Goal: Task Accomplishment & Management: Manage account settings

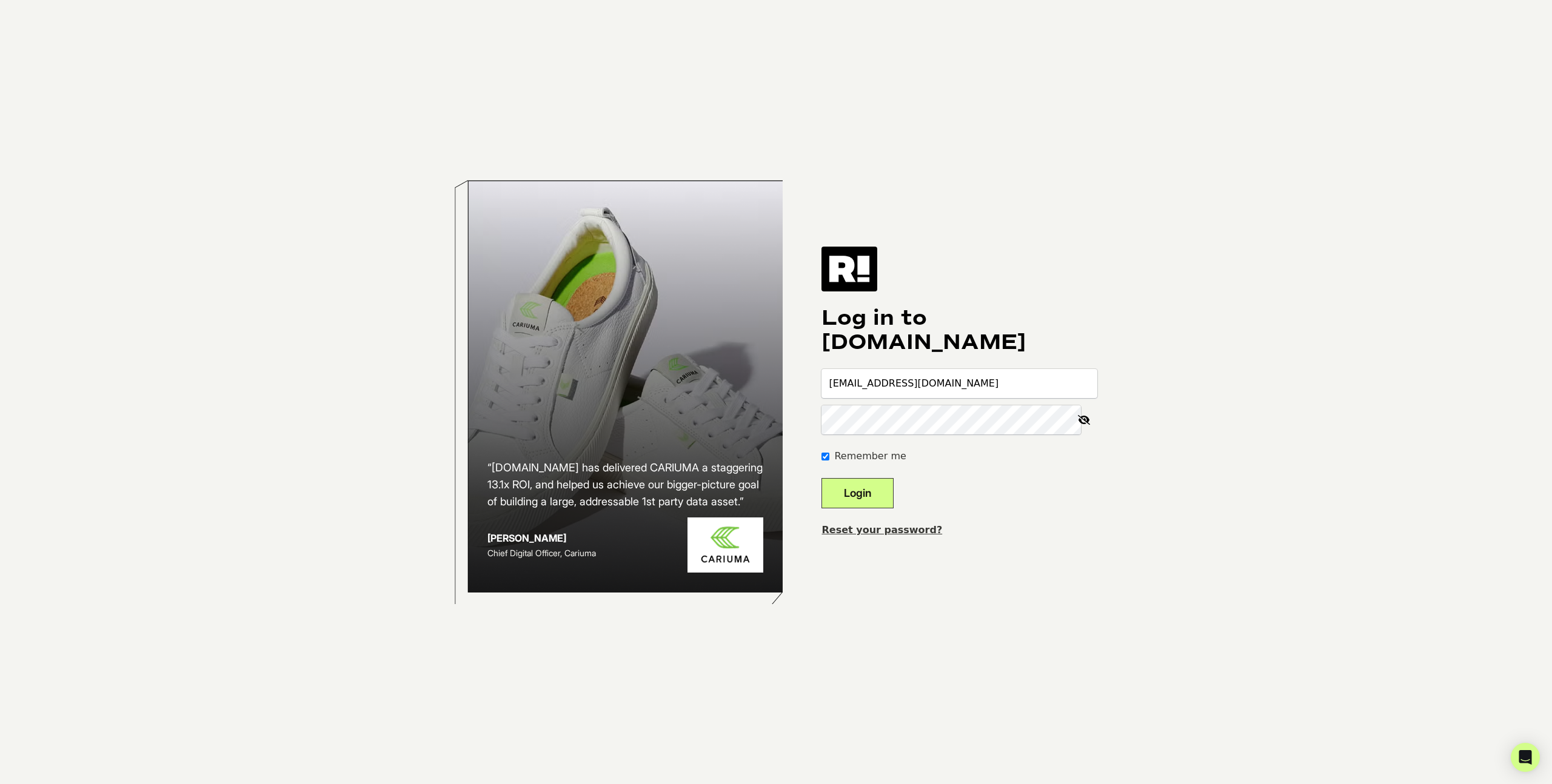
type input "[EMAIL_ADDRESS][DOMAIN_NAME]"
click at [857, 536] on div "Reset your password?" at bounding box center [959, 531] width 276 height 15
click at [865, 534] on link "Reset your password?" at bounding box center [882, 529] width 121 height 11
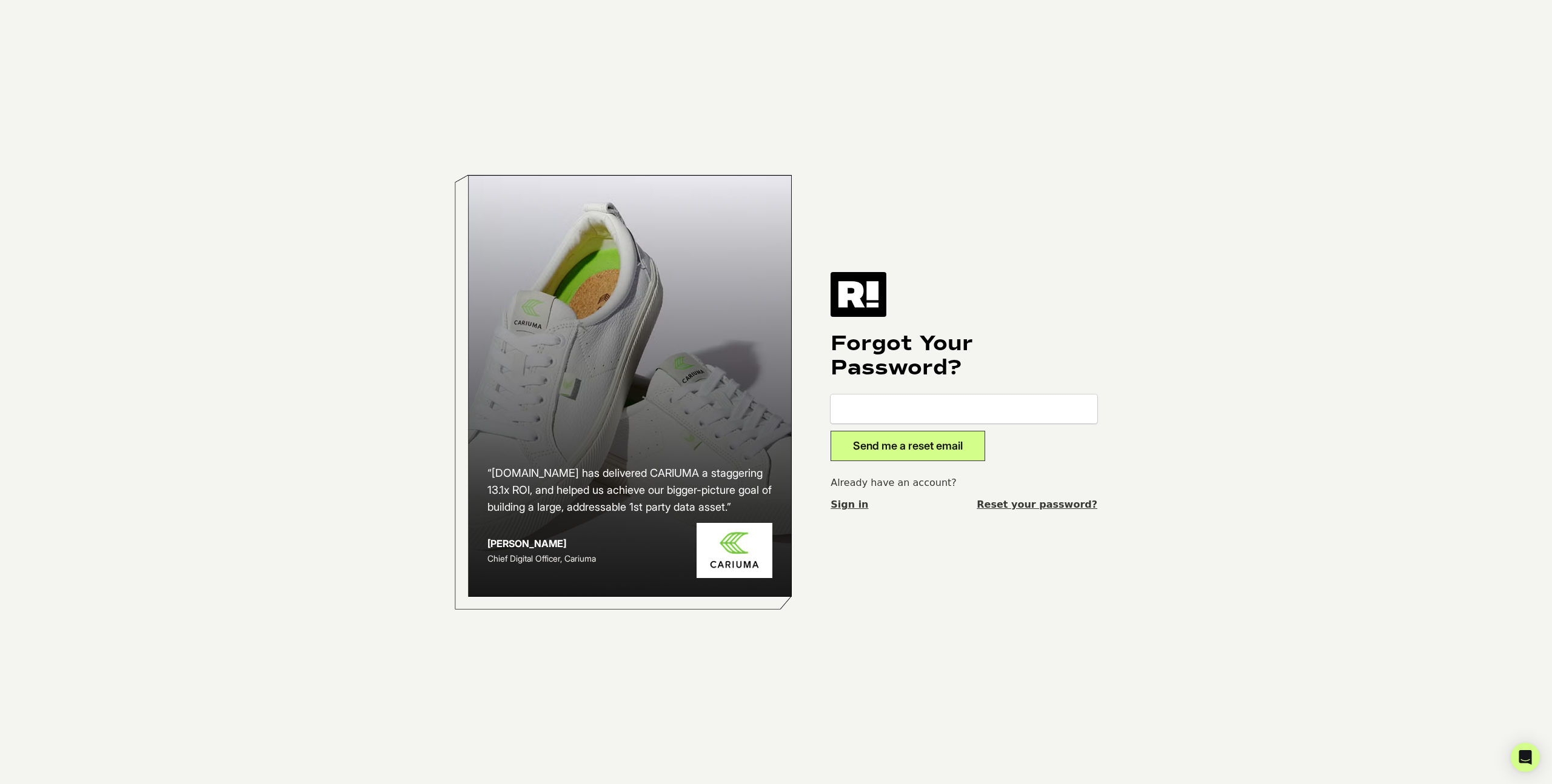
click at [935, 335] on h1 "Forgot Your Password?" at bounding box center [964, 355] width 267 height 48
click at [961, 410] on input "email" at bounding box center [964, 408] width 267 height 29
type input "rami@bryanjohnson.com"
click at [985, 443] on button "Send me a reset email" at bounding box center [907, 446] width 154 height 31
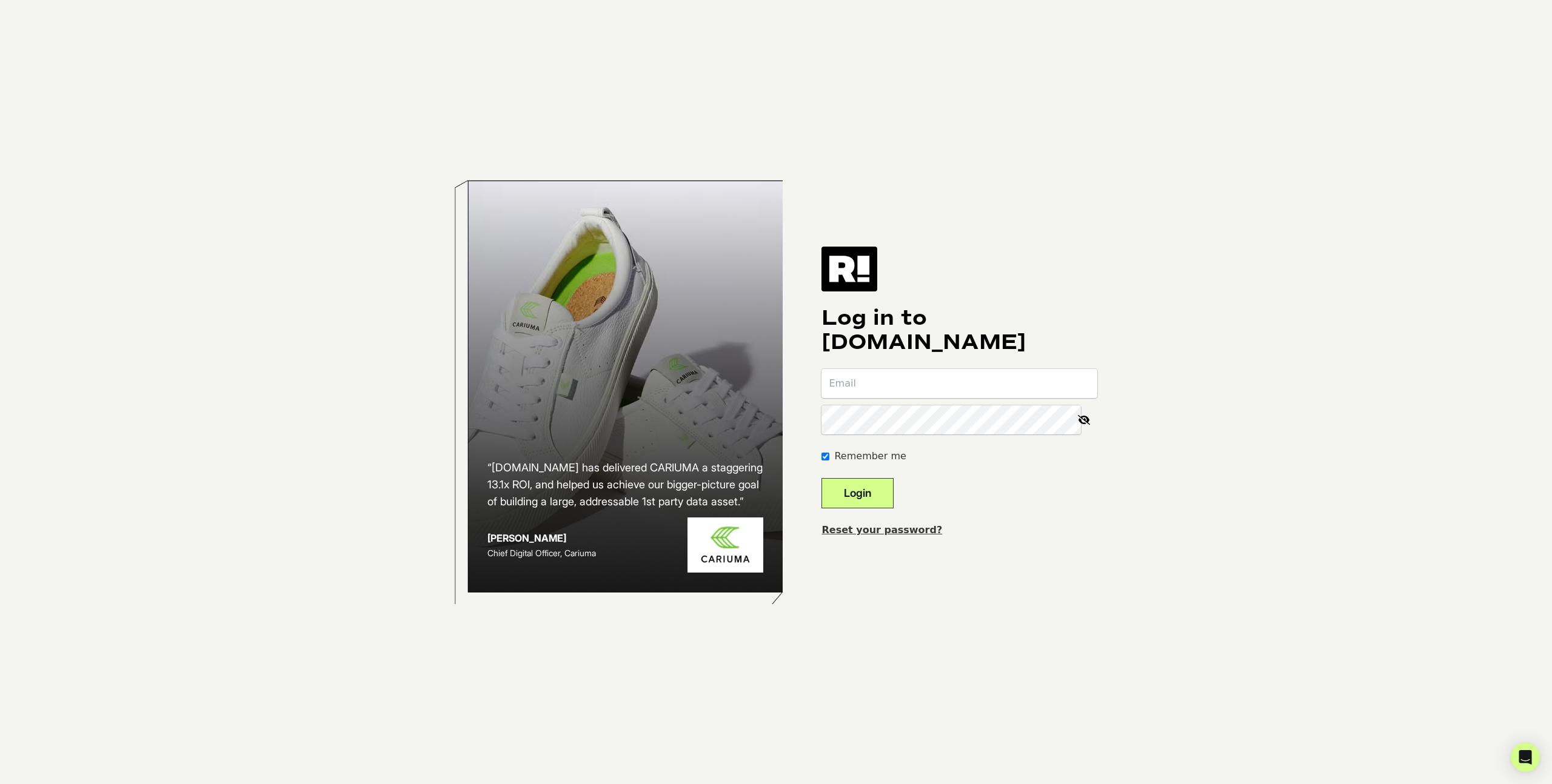
click at [968, 391] on input "email" at bounding box center [959, 383] width 276 height 29
